Goal: Communication & Community: Connect with others

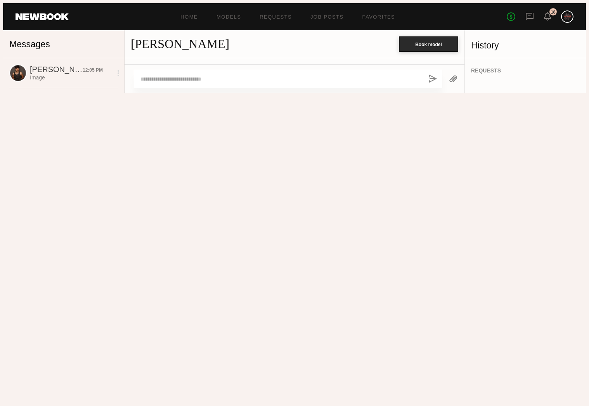
scroll to position [161, 0]
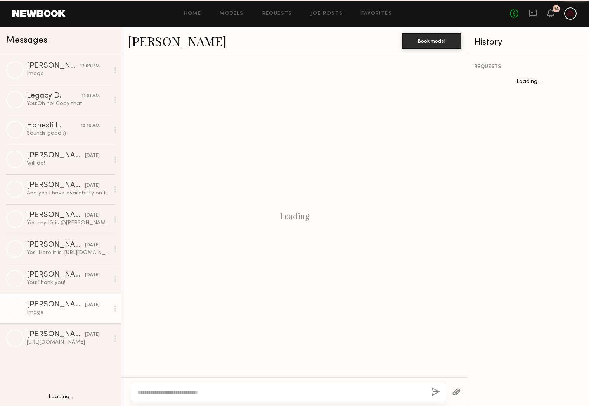
scroll to position [161, 0]
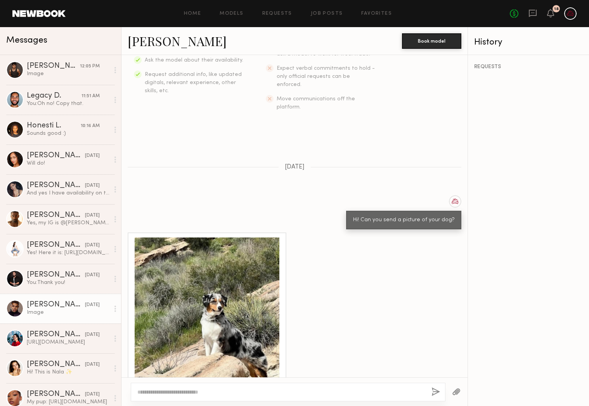
click at [43, 81] on link "Pietro S. 12:05 PM Image" at bounding box center [60, 70] width 121 height 30
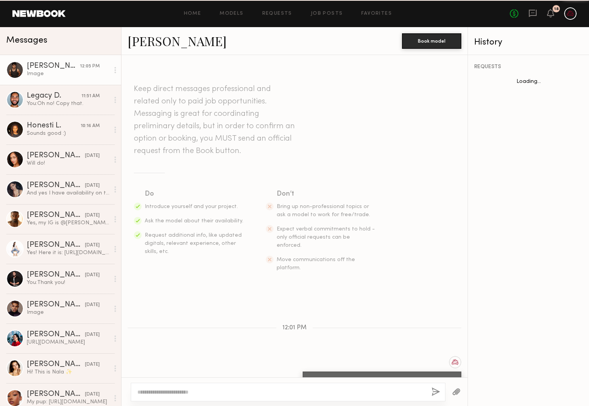
scroll to position [377, 0]
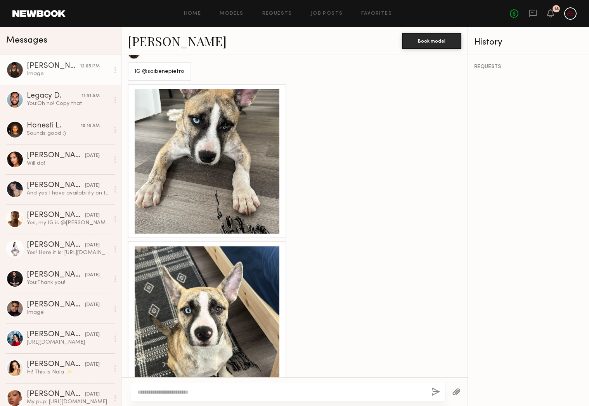
click at [297, 388] on textarea at bounding box center [281, 392] width 288 height 8
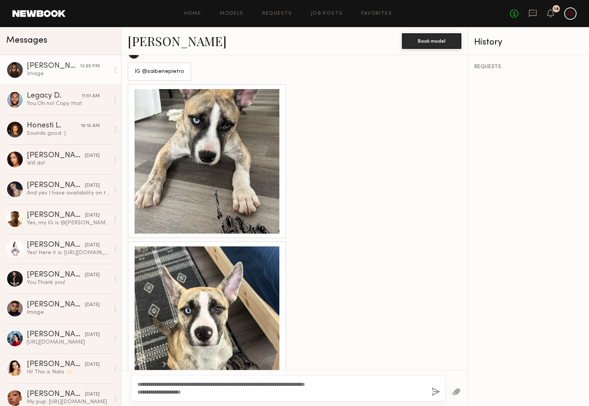
type textarea "**********"
click at [439, 392] on button "button" at bounding box center [435, 393] width 9 height 10
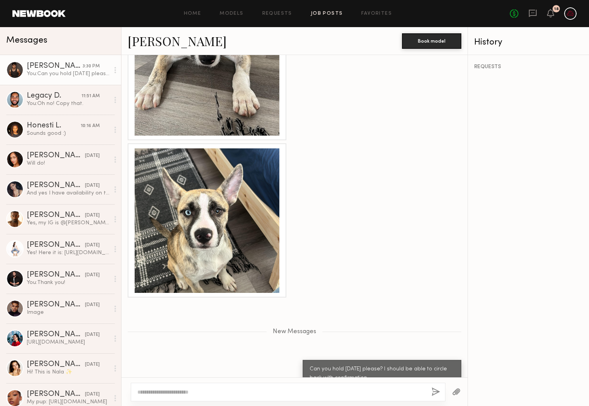
click at [340, 12] on link "Job Posts" at bounding box center [327, 13] width 32 height 5
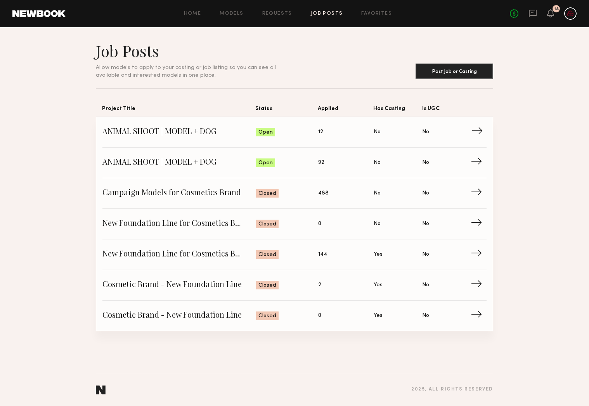
click at [347, 125] on link "ANIMAL SHOOT | MODEL + DOG Status: Open Applied: 12 Has Casting: No Is UGC: No →" at bounding box center [294, 132] width 384 height 31
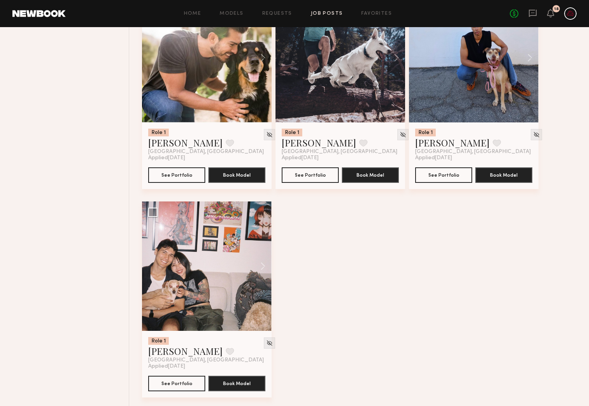
scroll to position [360, 0]
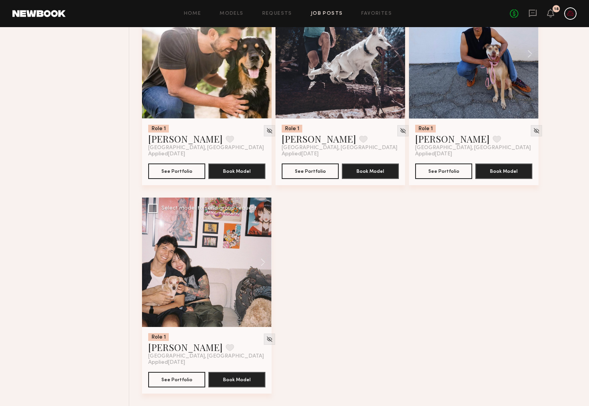
click at [195, 267] on div at bounding box center [206, 262] width 129 height 129
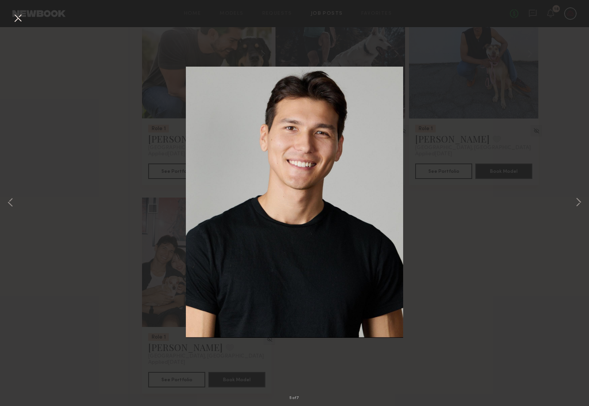
click at [20, 22] on button at bounding box center [18, 19] width 12 height 14
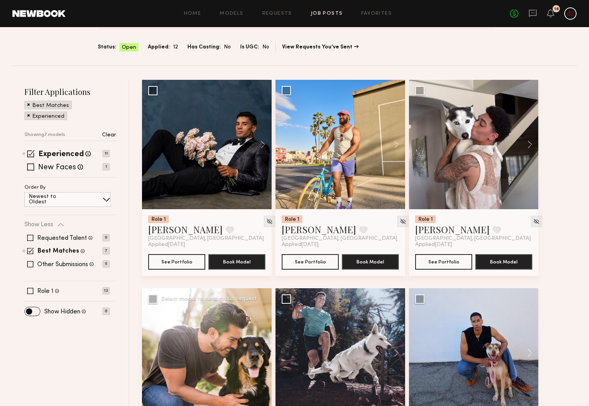
scroll to position [55, 0]
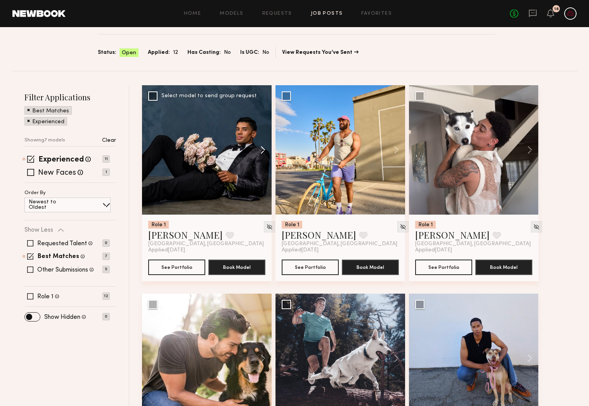
click at [259, 150] on button at bounding box center [259, 149] width 25 height 129
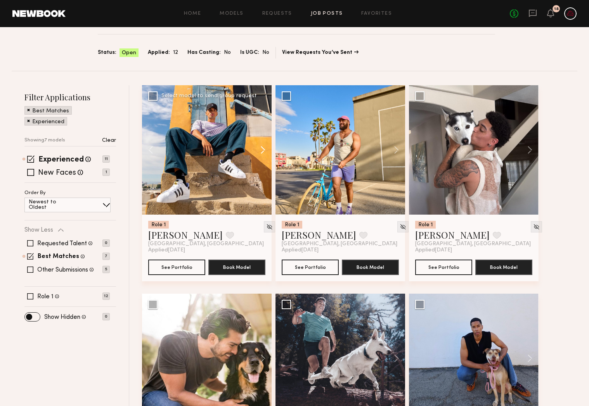
click at [259, 150] on button at bounding box center [259, 149] width 25 height 129
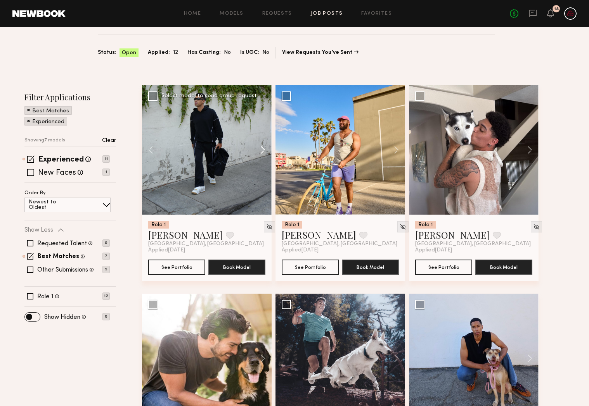
click at [259, 150] on button at bounding box center [259, 149] width 25 height 129
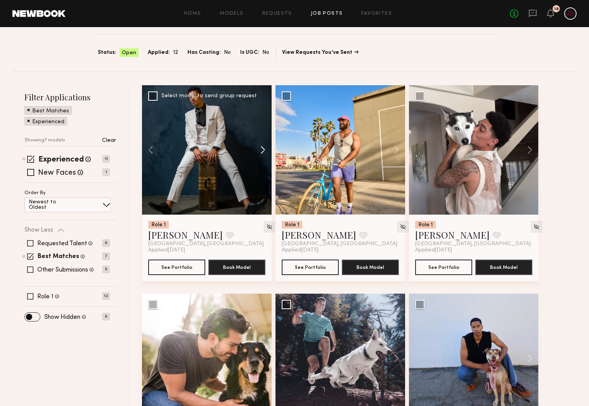
click at [259, 150] on button at bounding box center [259, 149] width 25 height 129
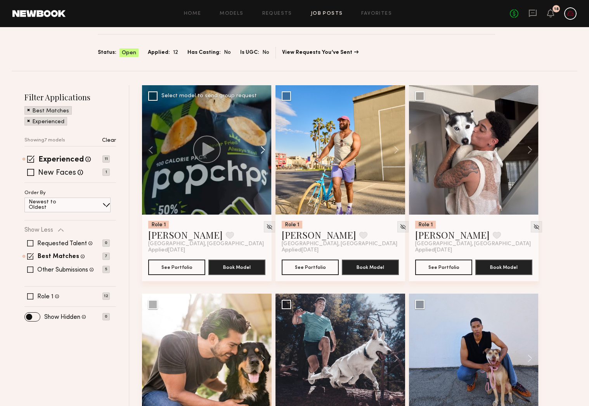
click at [259, 150] on button at bounding box center [259, 149] width 25 height 129
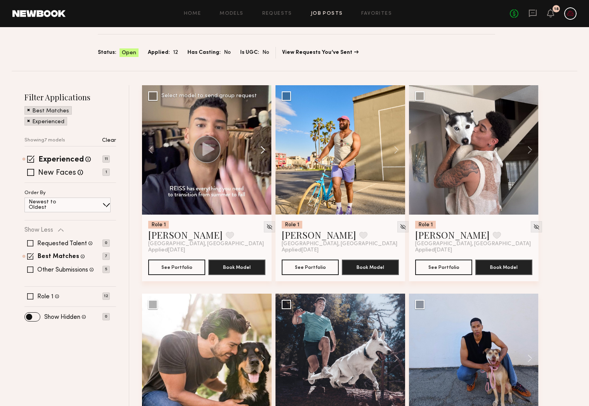
click at [259, 150] on button at bounding box center [259, 149] width 25 height 129
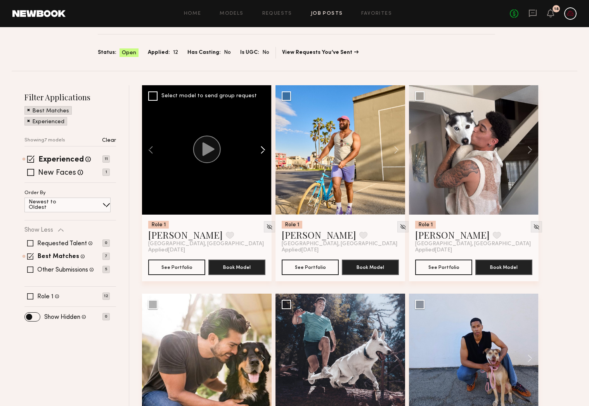
click at [259, 150] on button at bounding box center [259, 149] width 25 height 129
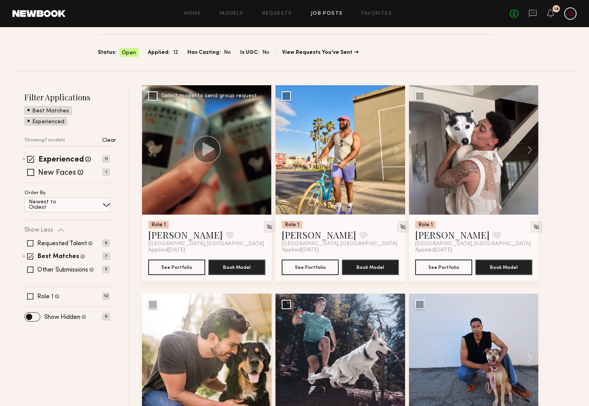
click at [259, 150] on div at bounding box center [206, 149] width 129 height 129
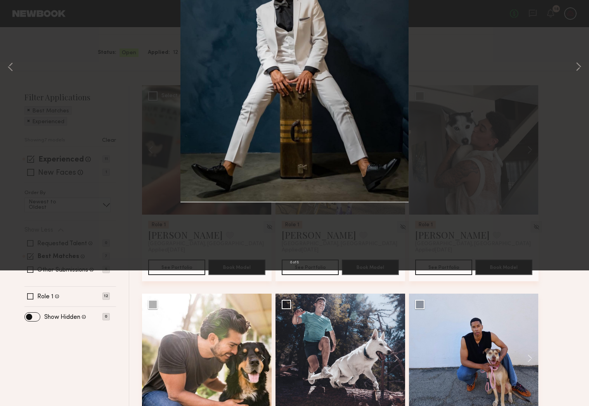
click at [16, 18] on button at bounding box center [18, 19] width 12 height 14
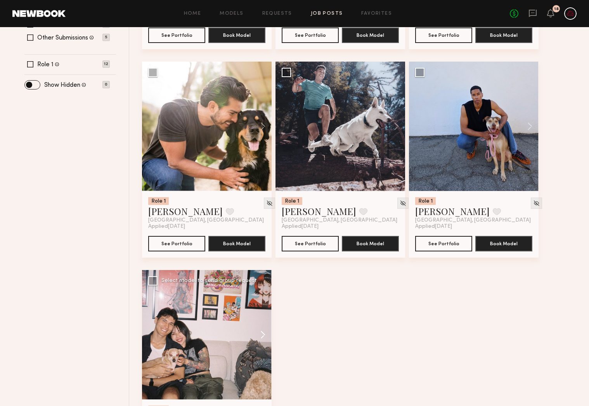
scroll to position [342, 0]
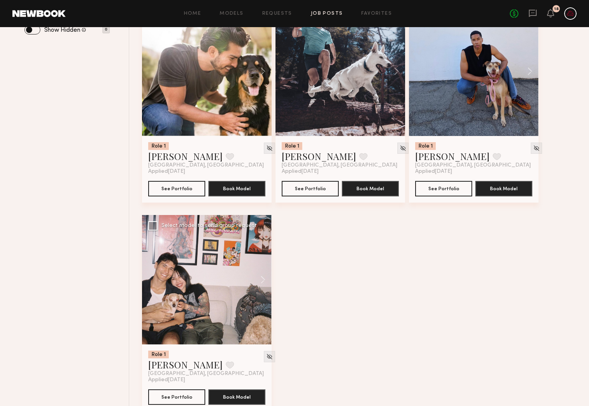
click at [213, 310] on div at bounding box center [206, 279] width 129 height 129
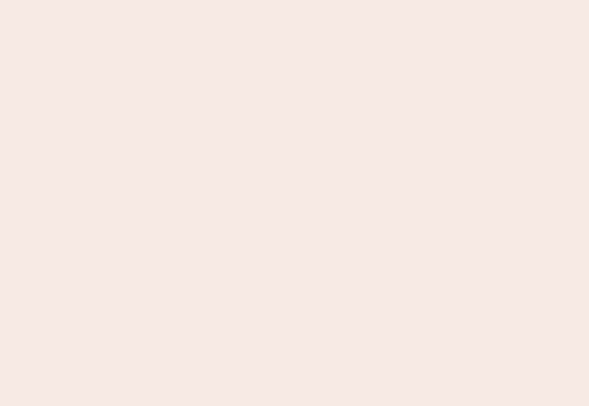
scroll to position [0, 0]
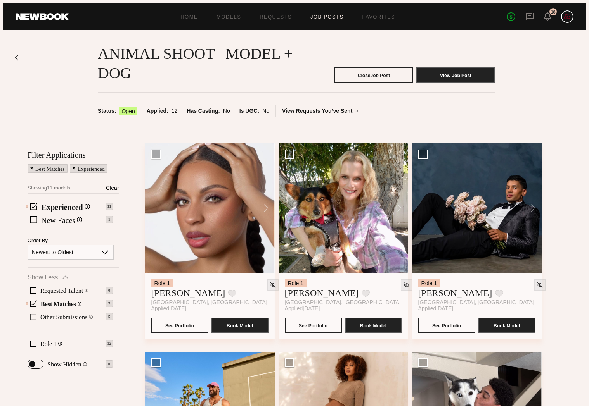
click at [31, 320] on span at bounding box center [33, 317] width 6 height 6
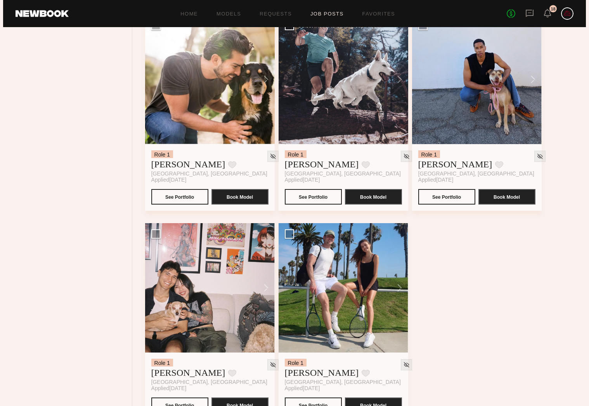
scroll to position [569, 0]
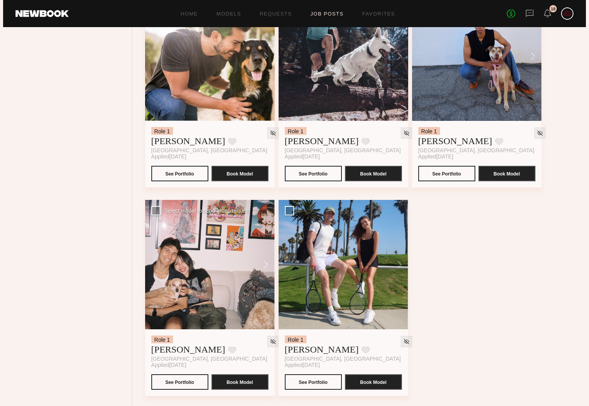
click at [204, 271] on div at bounding box center [209, 264] width 129 height 129
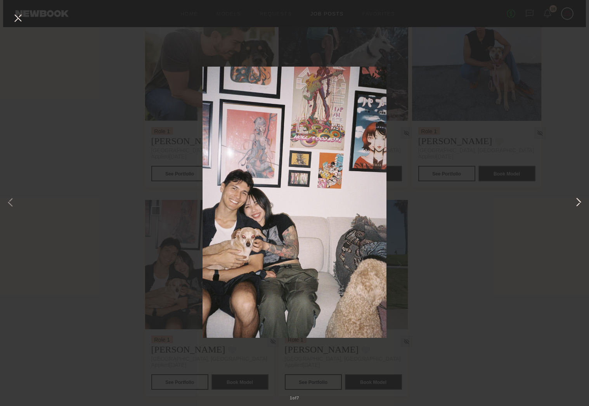
click at [580, 204] on button at bounding box center [577, 203] width 9 height 325
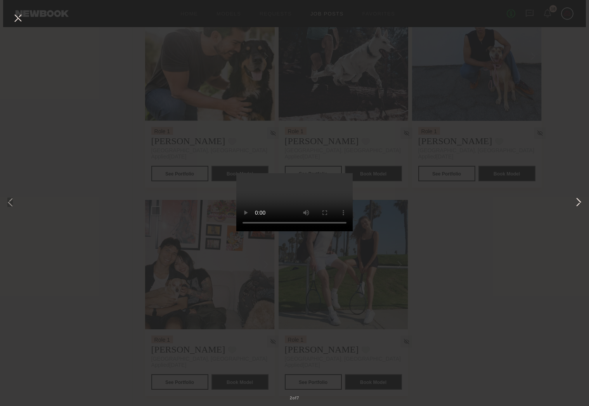
click at [580, 204] on button at bounding box center [577, 203] width 9 height 325
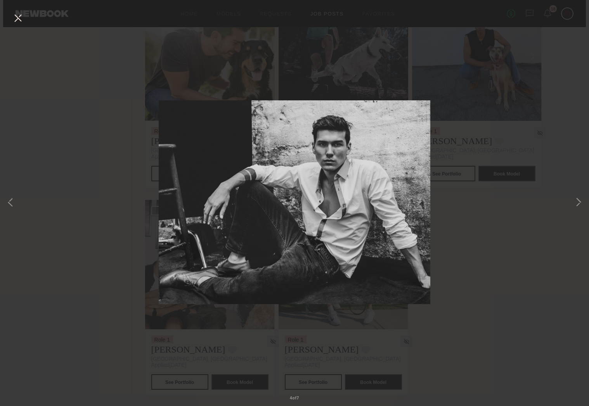
click at [19, 19] on button at bounding box center [18, 19] width 12 height 14
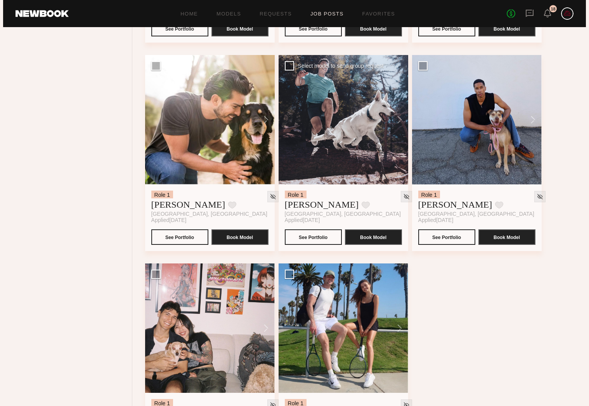
scroll to position [401, 0]
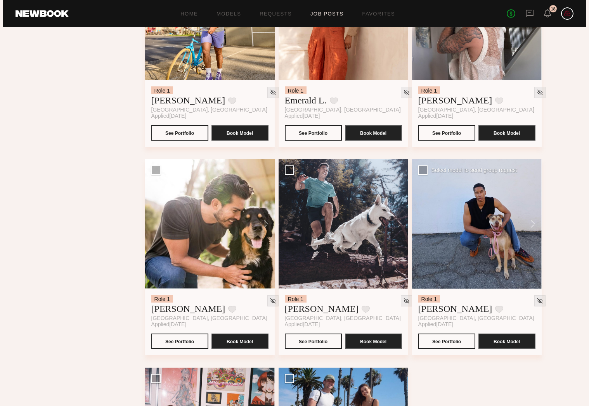
click at [475, 221] on div at bounding box center [476, 223] width 129 height 129
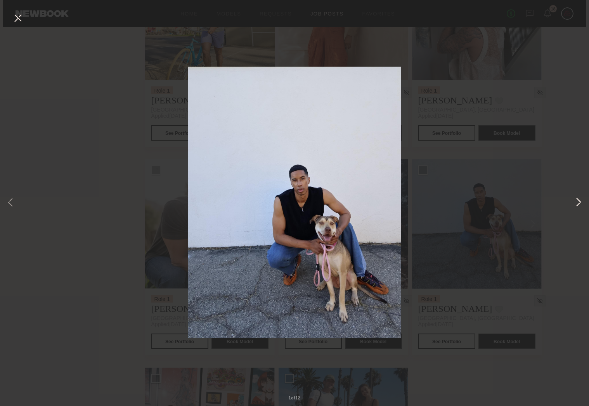
click at [578, 204] on button at bounding box center [577, 203] width 9 height 325
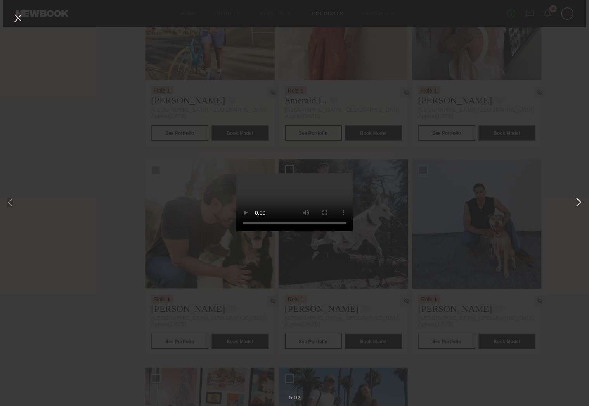
click at [578, 204] on button at bounding box center [577, 203] width 9 height 325
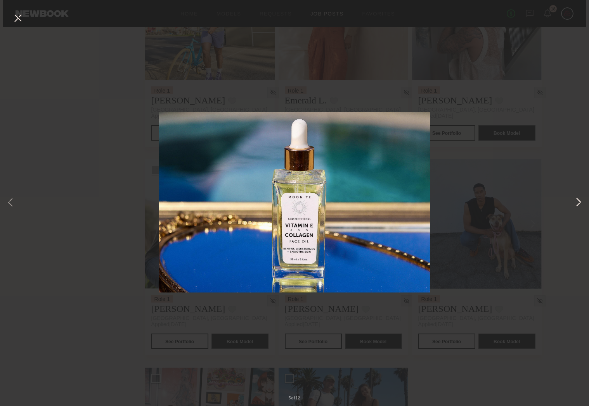
click at [578, 204] on button at bounding box center [577, 203] width 9 height 325
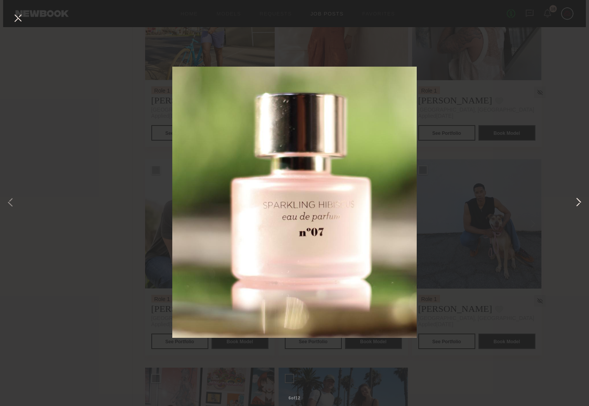
click at [578, 204] on button at bounding box center [577, 203] width 9 height 325
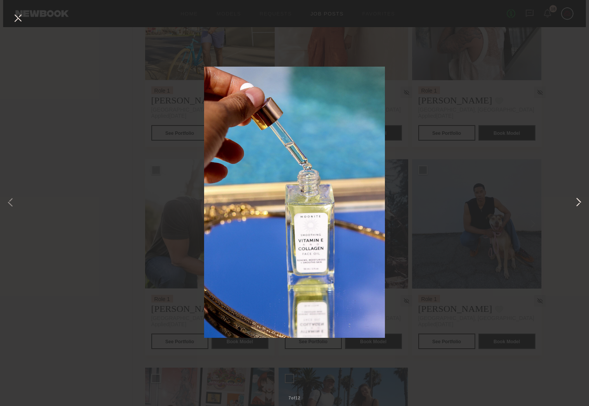
click at [578, 204] on button at bounding box center [577, 203] width 9 height 325
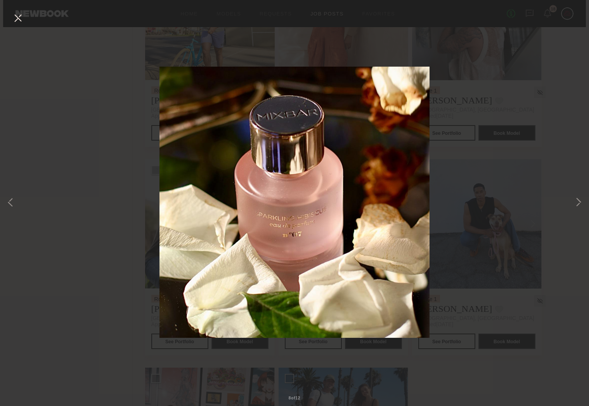
click at [16, 18] on button at bounding box center [18, 19] width 12 height 14
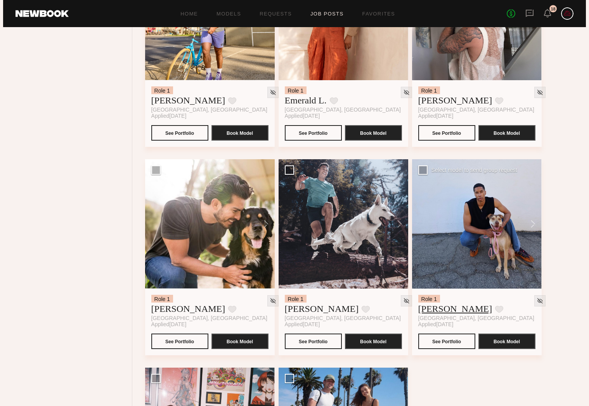
click at [441, 308] on link "Maury B." at bounding box center [455, 309] width 74 height 12
click at [528, 223] on button at bounding box center [528, 223] width 25 height 129
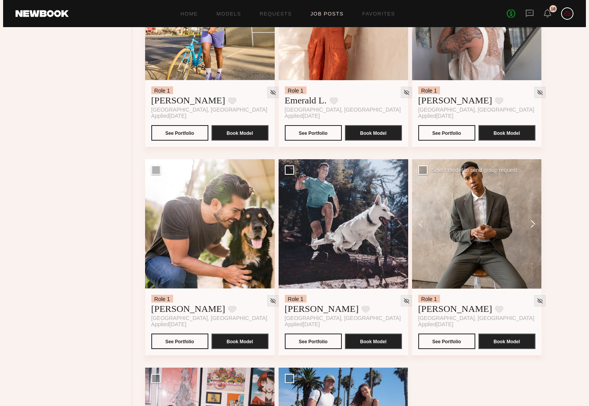
click at [528, 223] on button at bounding box center [528, 223] width 25 height 129
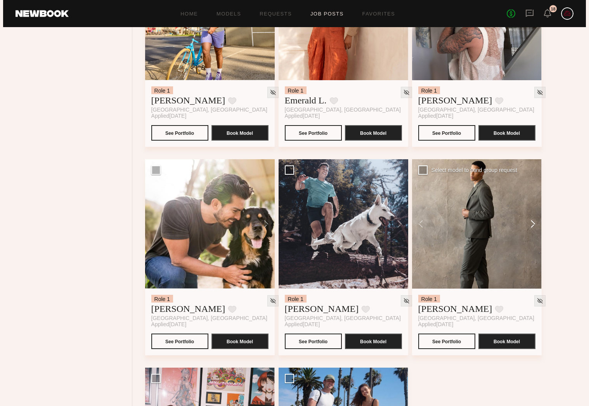
click at [528, 223] on button at bounding box center [528, 223] width 25 height 129
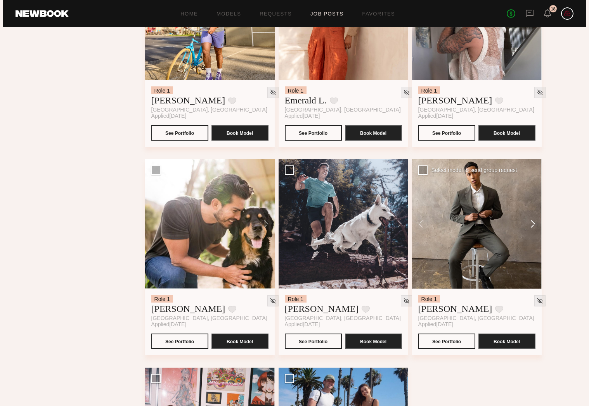
click at [528, 223] on button at bounding box center [528, 223] width 25 height 129
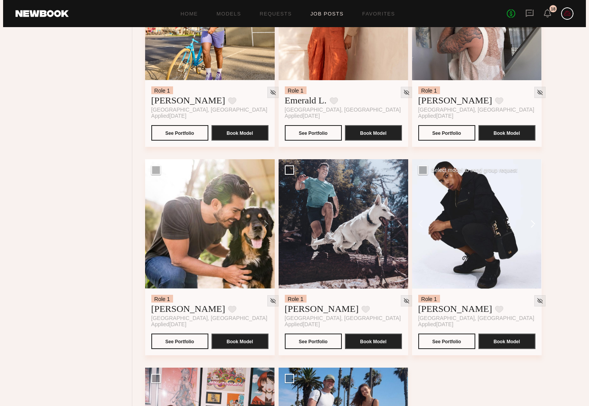
click at [528, 223] on button at bounding box center [528, 223] width 25 height 129
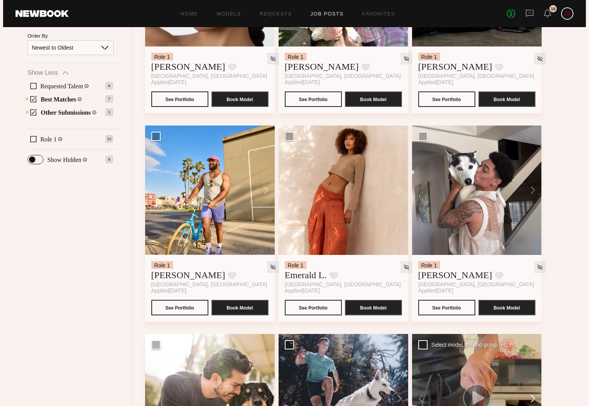
scroll to position [224, 0]
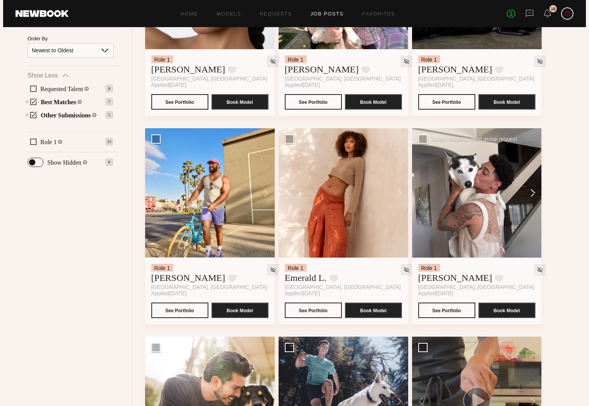
click at [527, 197] on button at bounding box center [528, 192] width 25 height 129
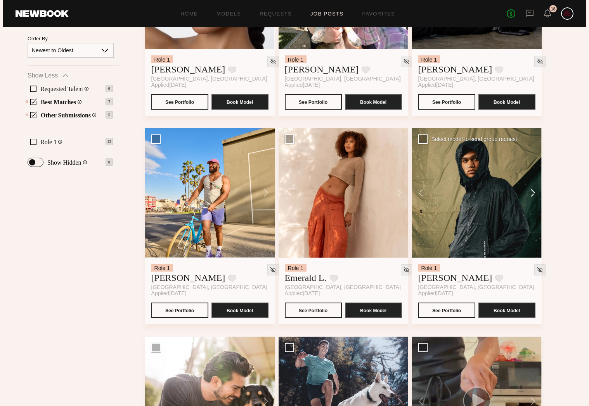
click at [527, 197] on button at bounding box center [528, 192] width 25 height 129
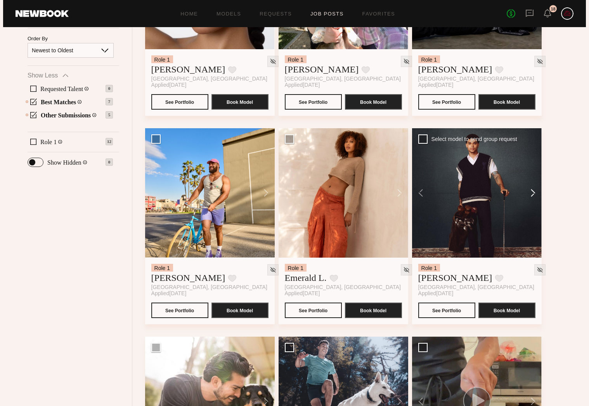
click at [527, 197] on button at bounding box center [528, 192] width 25 height 129
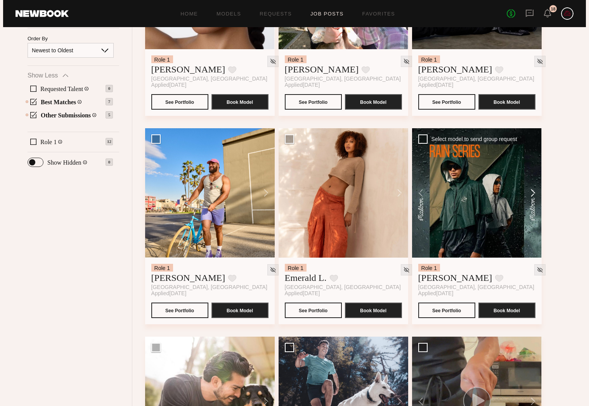
click at [527, 197] on button at bounding box center [528, 192] width 25 height 129
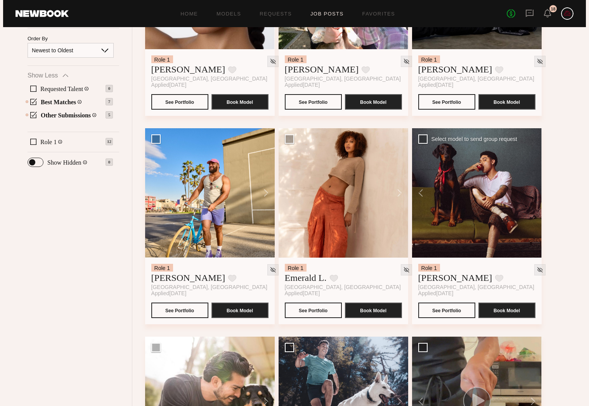
click at [527, 197] on div at bounding box center [476, 192] width 129 height 129
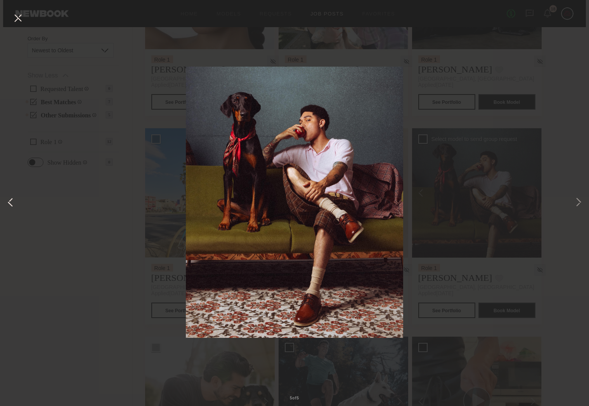
click at [12, 205] on button at bounding box center [10, 203] width 9 height 325
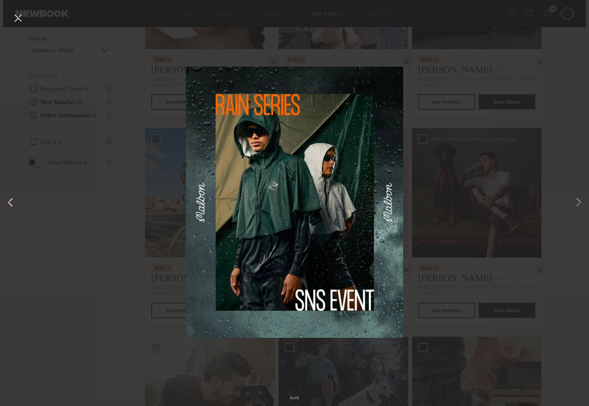
click at [12, 205] on button at bounding box center [10, 203] width 9 height 325
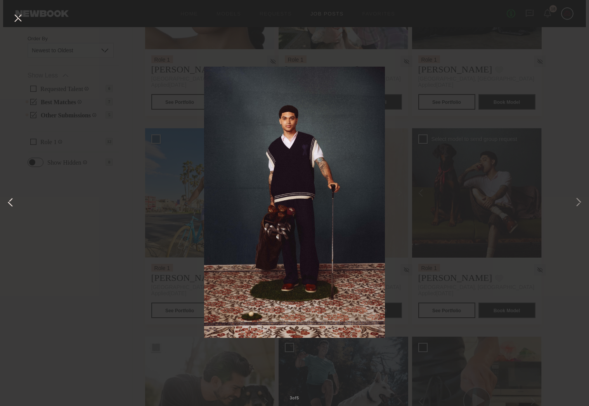
click at [12, 205] on button at bounding box center [10, 203] width 9 height 325
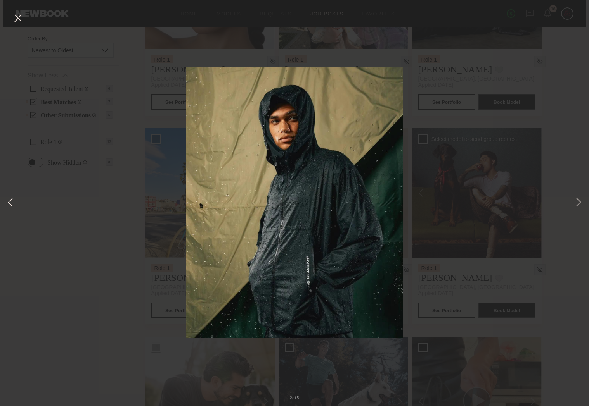
click at [12, 205] on button at bounding box center [10, 203] width 9 height 325
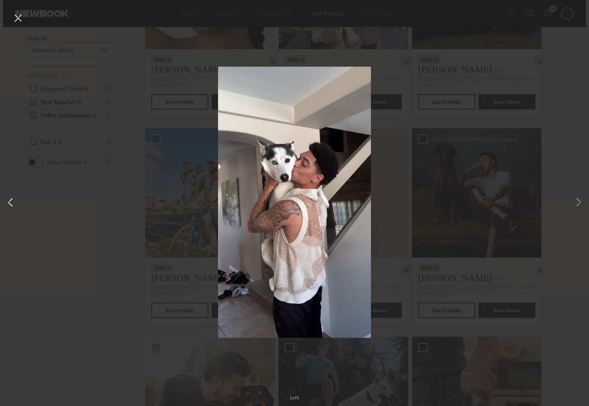
click at [12, 205] on button at bounding box center [10, 203] width 9 height 325
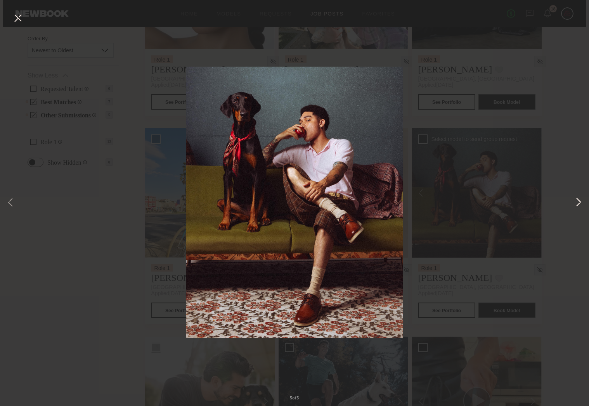
click at [577, 202] on button at bounding box center [577, 203] width 9 height 325
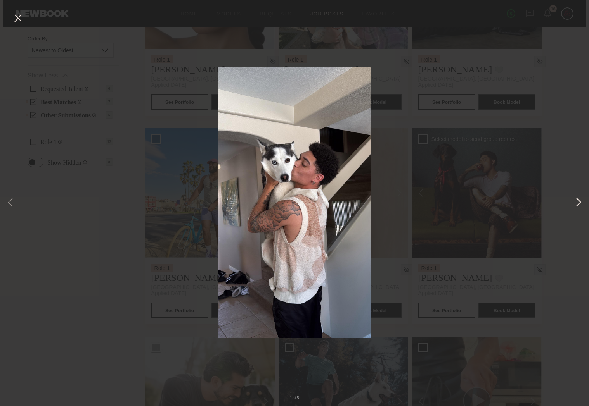
click at [573, 207] on button at bounding box center [577, 203] width 9 height 325
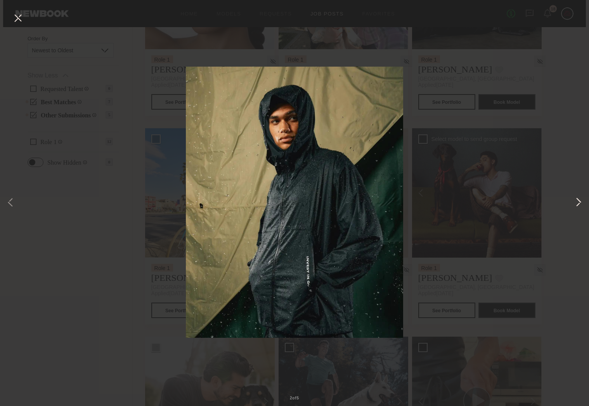
click at [573, 207] on button at bounding box center [577, 203] width 9 height 325
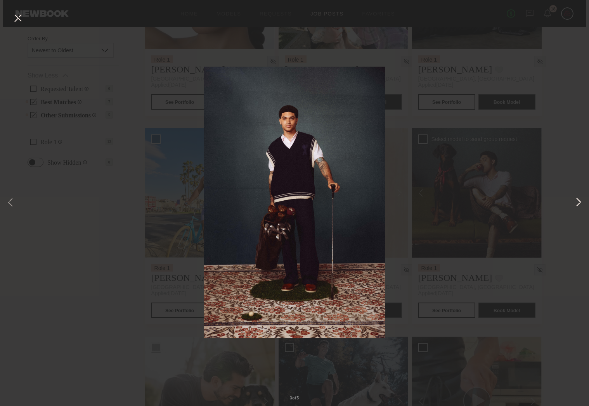
click at [573, 206] on button at bounding box center [577, 203] width 9 height 325
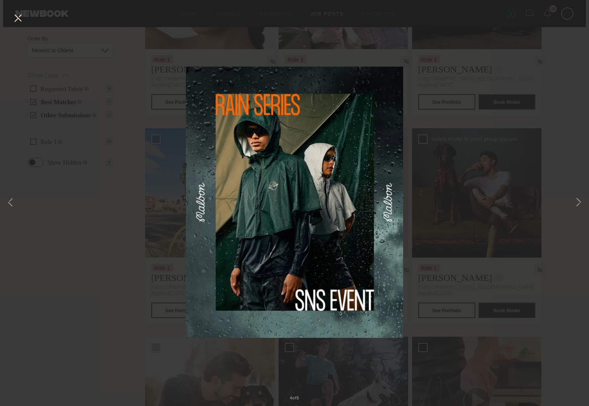
click at [5, 201] on div "4 of 5" at bounding box center [294, 203] width 589 height 406
click at [9, 202] on button at bounding box center [10, 203] width 9 height 325
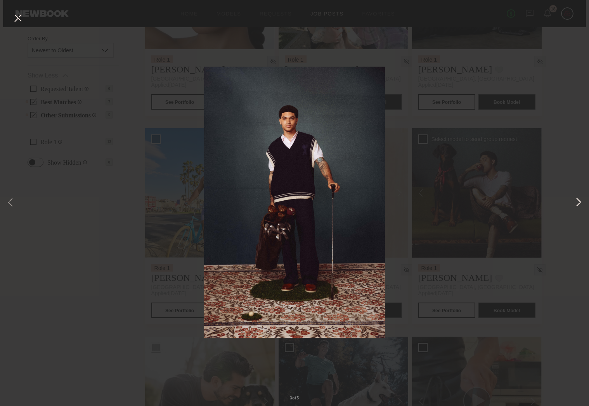
click at [580, 208] on button at bounding box center [577, 203] width 9 height 325
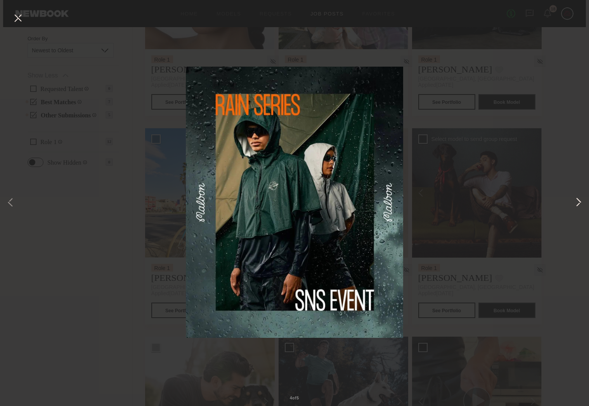
click at [580, 208] on button at bounding box center [577, 203] width 9 height 325
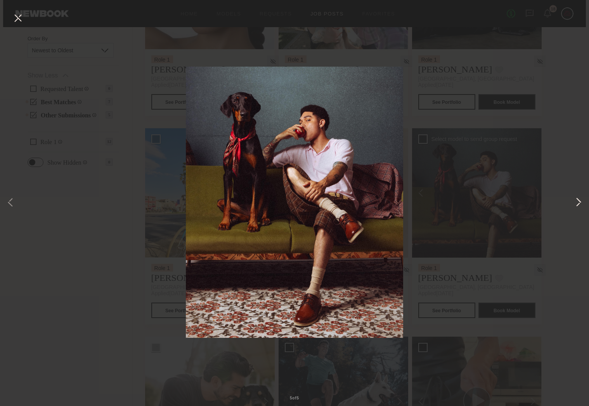
click at [580, 208] on button at bounding box center [577, 203] width 9 height 325
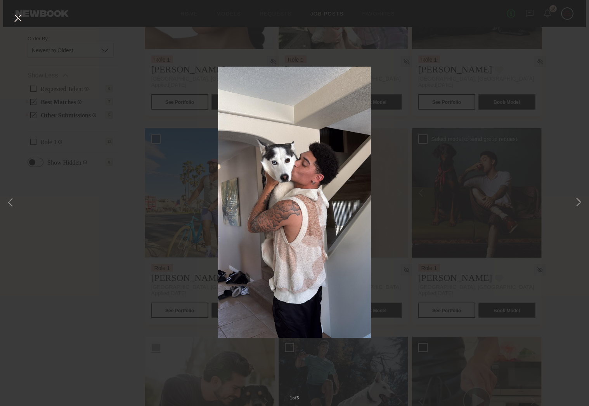
click at [16, 23] on button at bounding box center [18, 19] width 12 height 14
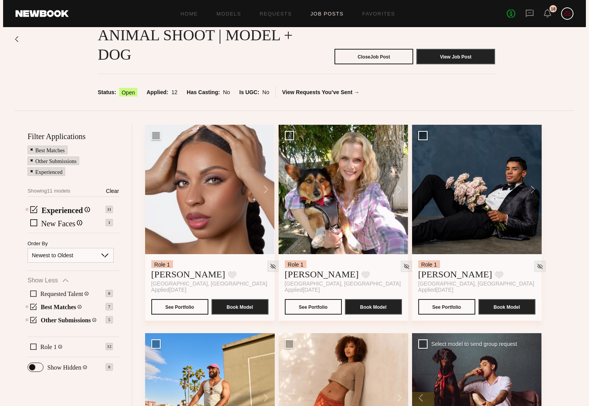
scroll to position [0, 0]
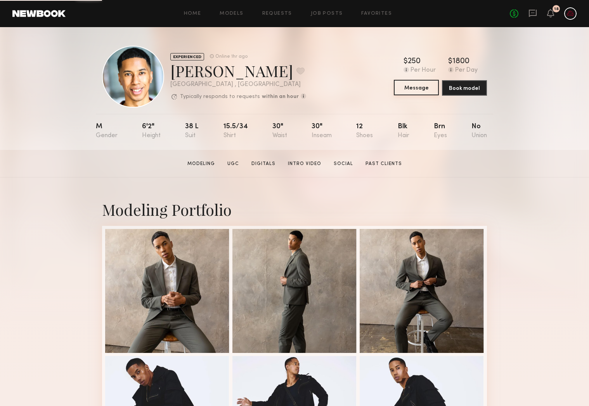
click at [421, 87] on button "Message" at bounding box center [416, 88] width 45 height 16
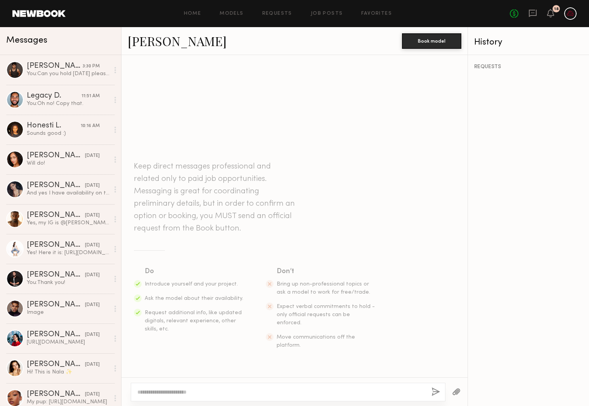
click at [218, 399] on div at bounding box center [288, 392] width 314 height 19
click at [224, 389] on textarea at bounding box center [281, 392] width 288 height 8
type textarea "**********"
click at [435, 388] on button "button" at bounding box center [435, 393] width 9 height 10
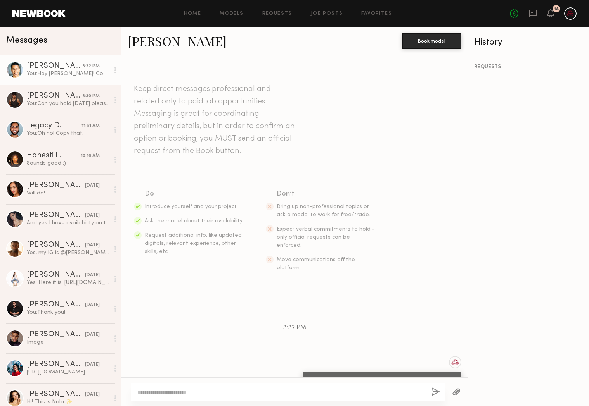
scroll to position [12, 0]
